Goal: Check status

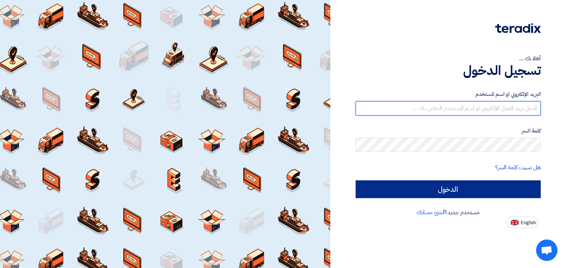
type input "[EMAIL_ADDRESS][DOMAIN_NAME]"
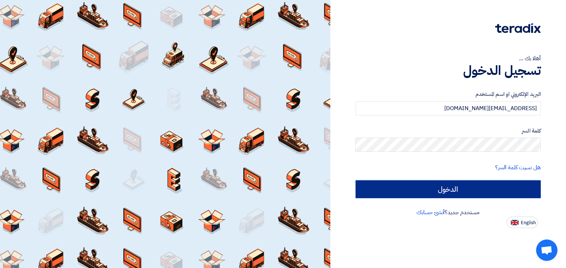
click at [467, 189] on input "الدخول" at bounding box center [449, 189] width 186 height 18
click at [435, 192] on input "الدخول" at bounding box center [449, 189] width 186 height 18
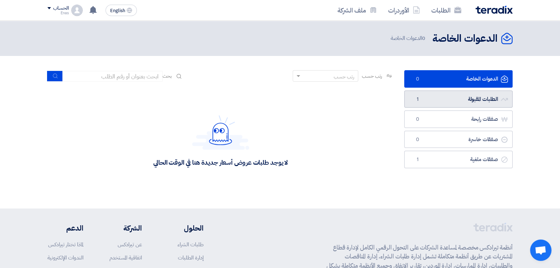
click at [467, 98] on link "الطلبات المقبولة الطلبات المقبولة 1" at bounding box center [458, 98] width 108 height 17
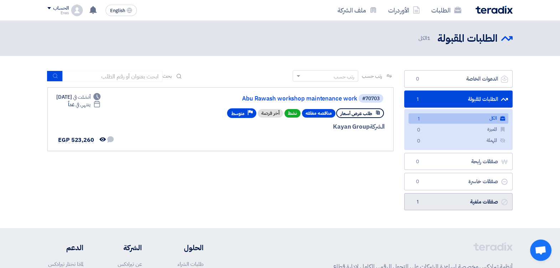
click at [430, 199] on link "صفقات ملغية صفقات ملغية 1" at bounding box center [458, 201] width 108 height 17
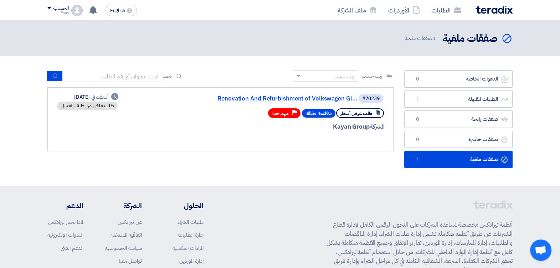
click at [151, 141] on div "#70239 Renovation And Refurbishment of Volkswagen Gi... طلب عرض أسعار مناقصه مغ…" at bounding box center [220, 119] width 328 height 52
